Goal: Task Accomplishment & Management: Complete application form

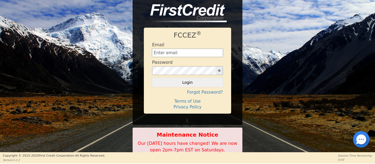
click at [189, 52] on input "text" at bounding box center [187, 53] width 71 height 8
type input "[EMAIL_ADDRESS][DOMAIN_NAME]"
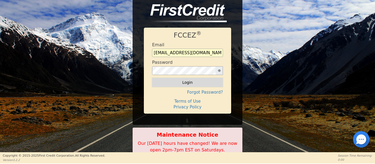
click at [183, 83] on button "Login" at bounding box center [187, 82] width 71 height 9
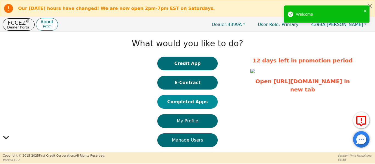
click at [180, 103] on button "Completed Apps" at bounding box center [187, 102] width 60 height 14
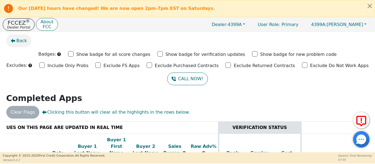
click at [20, 44] on span "Back" at bounding box center [21, 41] width 11 height 7
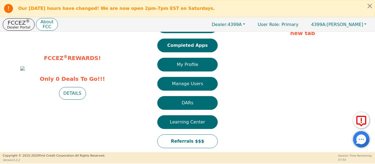
scroll to position [66, 0]
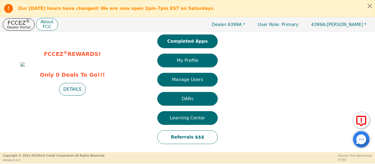
click at [70, 96] on button "DETAILS" at bounding box center [72, 89] width 27 height 13
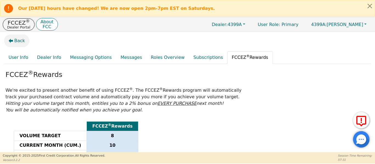
click at [12, 45] on button "Back" at bounding box center [16, 41] width 25 height 13
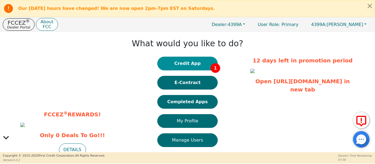
click at [179, 66] on button "Credit App 1" at bounding box center [187, 64] width 60 height 14
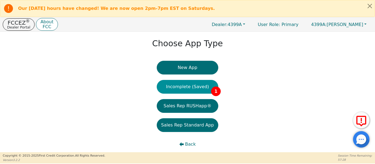
click at [179, 86] on button "Incomplete (Saved) 1" at bounding box center [187, 87] width 61 height 14
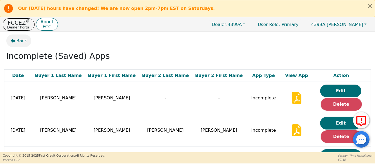
click at [15, 41] on button "Back" at bounding box center [18, 41] width 25 height 13
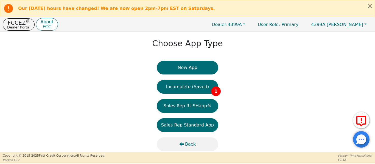
click at [181, 147] on button "Back" at bounding box center [187, 145] width 61 height 14
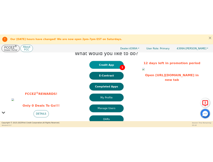
scroll to position [2, 0]
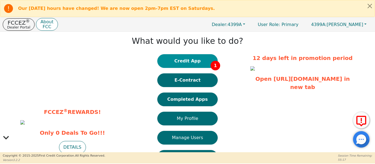
click at [177, 66] on button "Credit App 1" at bounding box center [187, 61] width 60 height 14
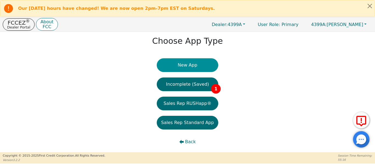
click at [177, 67] on button "New App" at bounding box center [187, 65] width 61 height 14
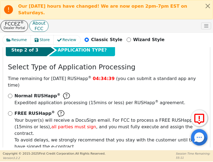
scroll to position [101, 0]
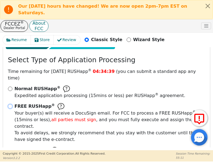
click at [9, 104] on input "FREE RUSHapp ® Your buyer(s) will receive a DocuSign email. For FCC to process …" at bounding box center [10, 106] width 4 height 4
radio input "true"
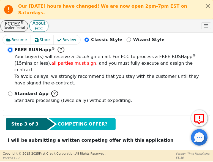
scroll to position [159, 0]
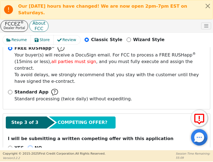
click at [29, 146] on input "NO" at bounding box center [30, 148] width 4 height 4
radio input "true"
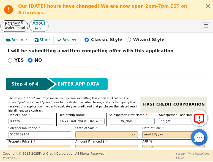
scroll to position [250, 0]
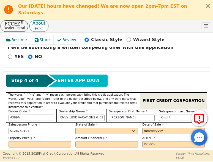
click at [96, 123] on div "State of Sale AK AL AR AZ CA CO [GEOGRAPHIC_DATA] DC DE [GEOGRAPHIC_DATA] [GEOG…" at bounding box center [106, 129] width 62 height 12
drag, startPoint x: 94, startPoint y: 112, endPoint x: 87, endPoint y: 114, distance: 7.7
click at [87, 128] on select "AK AL AR AZ CA CO CT DC DE FL [GEOGRAPHIC_DATA] HI IA ID IL IN KS [GEOGRAPHIC_D…" at bounding box center [106, 131] width 62 height 7
select select "[GEOGRAPHIC_DATA]"
click at [75, 128] on select "AK AL AR AZ CA CO CT DC DE FL [GEOGRAPHIC_DATA] HI IA ID IL IN KS [GEOGRAPHIC_D…" at bounding box center [106, 131] width 62 height 7
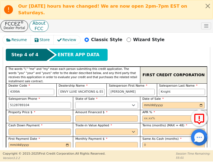
scroll to position [278, 0]
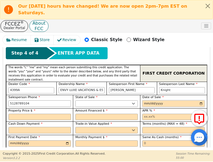
click at [199, 100] on input "date" at bounding box center [173, 103] width 62 height 7
type input "[DATE]"
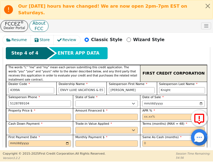
click at [43, 114] on input "text" at bounding box center [40, 117] width 62 height 7
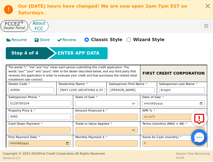
type input "4995.00"
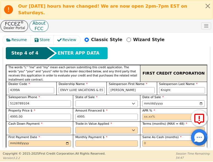
type input "4995.00"
type input "17.99"
click at [98, 127] on select "Yes No" at bounding box center [106, 130] width 62 height 7
select select "n"
click at [75, 127] on select "Yes No" at bounding box center [106, 130] width 62 height 7
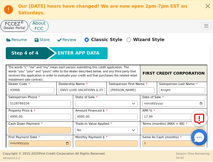
drag, startPoint x: 152, startPoint y: 109, endPoint x: 147, endPoint y: 112, distance: 6.3
click at [152, 127] on input "text" at bounding box center [173, 130] width 62 height 7
type input "48"
click at [67, 141] on input "date" at bounding box center [40, 144] width 62 height 7
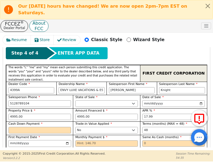
type input "[DATE]"
click at [148, 141] on input "text" at bounding box center [173, 144] width 62 height 7
type input "6"
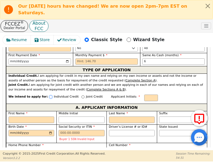
scroll to position [369, 0]
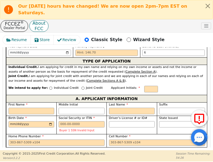
click at [163, 83] on div "We intend to apply for: Individual Credit Joint Credit Applicant Initials:" at bounding box center [106, 89] width 200 height 12
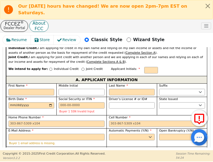
scroll to position [387, 0]
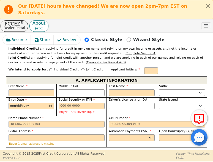
click at [71, 65] on div "We intend to apply for: Individual Credit Joint Credit Applicant Initials:" at bounding box center [106, 71] width 200 height 12
click at [72, 65] on div "We intend to apply for: Individual Credit Joint Credit Applicant Initials:" at bounding box center [106, 71] width 200 height 12
click at [81, 68] on input "Joint Credit" at bounding box center [82, 69] width 3 height 3
radio input "true"
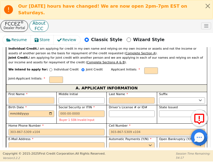
click at [43, 97] on input "First Name" at bounding box center [32, 100] width 46 height 7
type input "R"
type input "Ro"
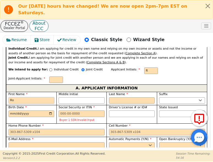
type input "Ro"
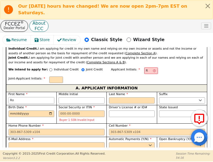
type input "[PERSON_NAME]"
type input "Robe"
type input "Rober"
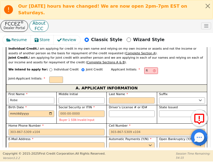
type input "Rober"
type input "[PERSON_NAME]"
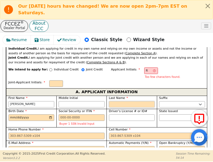
type input "RA"
type input "A"
type input "[PERSON_NAME]"
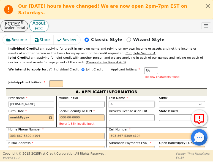
type input "Al"
type input "[PERSON_NAME]"
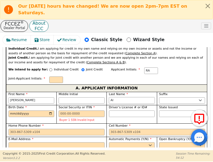
type input "Alv"
type input "[PERSON_NAME]"
type input "Alvar"
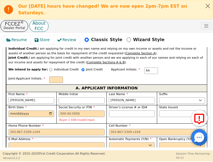
type input "[PERSON_NAME]"
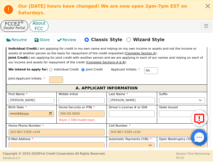
type input "[PERSON_NAME]"
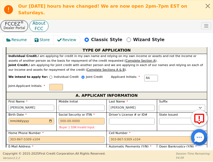
scroll to position [378, 0]
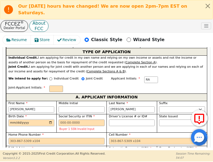
click at [10, 120] on input "Birth Date" at bounding box center [32, 123] width 46 height 7
click at [27, 120] on input "Birth Date" at bounding box center [32, 123] width 46 height 7
type input "[DATE]"
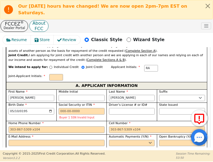
scroll to position [396, 0]
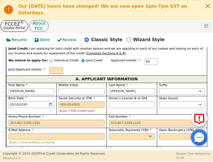
click at [25, 152] on input "Current Residency - Street Address" at bounding box center [57, 155] width 96 height 7
type input "[STREET_ADDRESS]"
type input "[PERSON_NAME]"
select select "[GEOGRAPHIC_DATA]"
type input "78640"
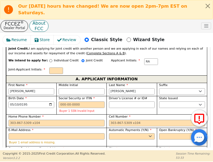
select select "Own"
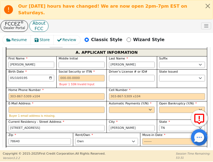
scroll to position [424, 0]
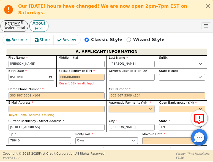
click at [122, 106] on select "Yes No" at bounding box center [132, 109] width 46 height 7
select select "y"
click at [109, 106] on select "Yes No" at bounding box center [132, 109] width 46 height 7
type input "[PERSON_NAME]"
click at [164, 106] on select "Yes No" at bounding box center [182, 109] width 46 height 7
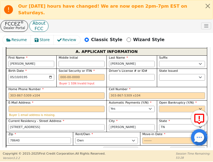
select select "n"
click at [159, 106] on select "Yes No" at bounding box center [182, 109] width 46 height 7
paste input "[PERSON_NAME][EMAIL_ADDRESS][DOMAIN_NAME]"
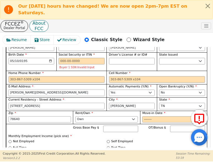
scroll to position [442, 0]
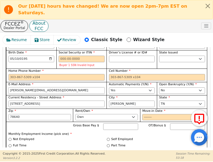
type input "[PERSON_NAME][EMAIL_ADDRESS][DOMAIN_NAME]"
click at [107, 138] on input "Self Employed" at bounding box center [108, 139] width 3 height 3
radio input "true"
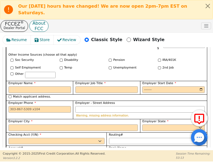
scroll to position [588, 0]
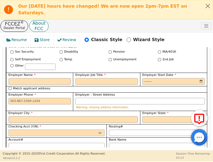
click at [18, 130] on select "Yes No" at bounding box center [57, 133] width 96 height 7
select select "y"
click at [9, 130] on select "Yes No" at bounding box center [57, 133] width 96 height 7
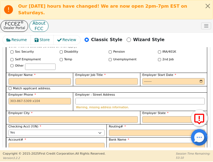
click at [33, 156] on select "Yes No" at bounding box center [57, 159] width 96 height 7
select select "n"
click at [9, 156] on select "Yes No" at bounding box center [57, 159] width 96 height 7
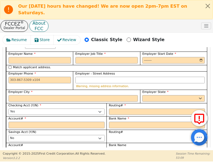
scroll to position [625, 0]
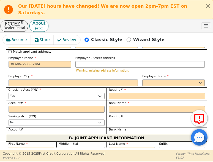
click at [33, 142] on label "First Name" at bounding box center [32, 144] width 46 height 5
click at [33, 147] on input "First Name" at bounding box center [32, 150] width 46 height 7
click at [32, 147] on input "First Name" at bounding box center [32, 150] width 46 height 7
type input "D"
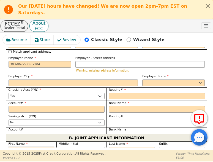
type input "D"
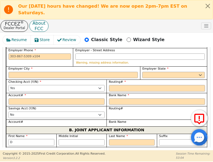
type input "Do"
type input "Dol"
type input "Dolo"
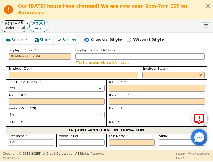
type input "Dolo"
type input "Dolor"
type input "Dolore"
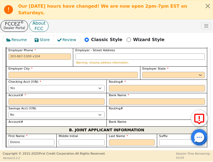
type input "[PERSON_NAME]"
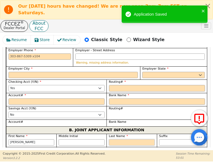
type input "H"
type input "DH"
type input "[PERSON_NAME]"
type input "He"
type input "[PERSON_NAME]"
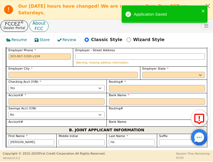
type input "Her"
type input "[PERSON_NAME]"
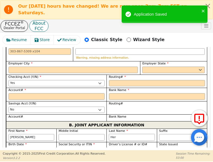
scroll to position [625, 0]
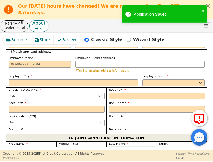
type input "[PERSON_NAME]"
type input "Herna"
type input "[PERSON_NAME]"
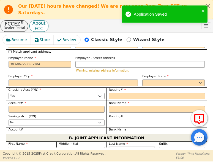
type input "[PERSON_NAME]"
type input "Hernand"
type input "[PERSON_NAME]"
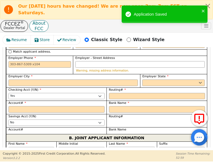
type input "[PERSON_NAME]"
click at [8, 155] on div "Birth Date" at bounding box center [31, 164] width 50 height 18
click at [10, 161] on input "Birth Date" at bounding box center [32, 164] width 46 height 7
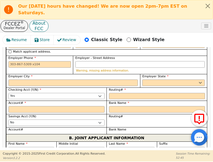
click at [31, 161] on input "Birth Date" at bounding box center [32, 164] width 46 height 7
type input "[DATE]"
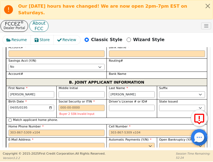
scroll to position [689, 0]
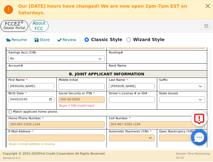
click at [10, 148] on div "Match applicant address." at bounding box center [107, 150] width 196 height 5
click at [9, 149] on input "Match applicant address." at bounding box center [10, 150] width 3 height 3
checkbox input "true"
type input "[STREET_ADDRESS]"
type input "[PERSON_NAME]"
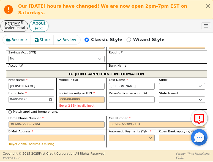
select select "[GEOGRAPHIC_DATA]"
type input "78640"
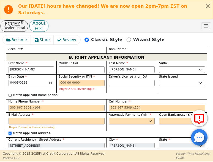
scroll to position [708, 0]
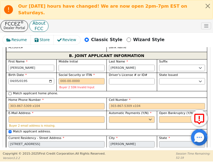
click at [79, 155] on select "Rent Own" at bounding box center [106, 158] width 62 height 7
select select "Own"
click at [75, 155] on select "Rent Own" at bounding box center [106, 158] width 62 height 7
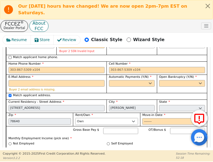
scroll to position [744, 0]
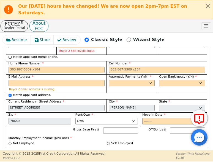
click at [11, 148] on input "Full Time" at bounding box center [10, 149] width 3 height 3
radio input "true"
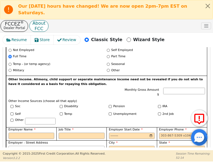
scroll to position [845, 0]
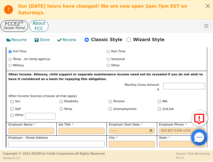
click at [10, 155] on input "Match applicant checking account" at bounding box center [10, 156] width 3 height 3
checkbox input "true"
select select "y"
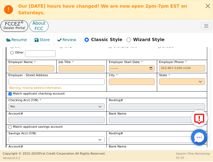
scroll to position [909, 0]
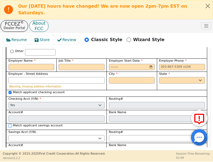
click at [11, 124] on input "Match applicant savings account" at bounding box center [10, 125] width 3 height 3
checkbox input "true"
select select "n"
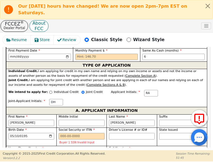
scroll to position [369, 0]
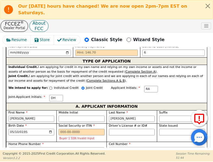
click at [141, 147] on input "Cell Number" at bounding box center [157, 150] width 96 height 7
type input "[PHONE_NUMBER]"
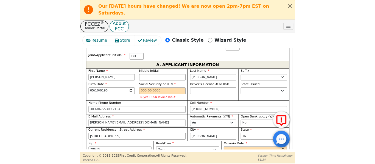
scroll to position [415, 0]
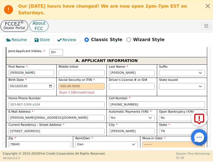
click at [144, 162] on p "Monthly Employment Income (pick one) *" at bounding box center [107, 164] width 196 height 5
click at [79, 102] on input "Home Phone Number" at bounding box center [57, 105] width 96 height 7
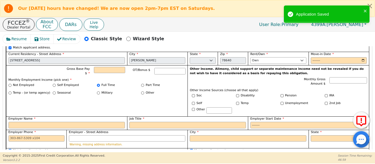
drag, startPoint x: 194, startPoint y: 80, endPoint x: 182, endPoint y: 80, distance: 11.8
click at [182, 81] on div "First Name [PERSON_NAME] Middle Initial Last Name [PERSON_NAME] Sr. II III IV B…" at bounding box center [187, 85] width 363 height 166
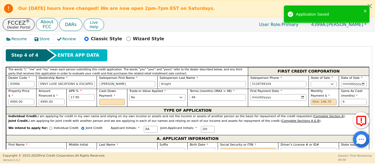
scroll to position [209, 0]
